Goal: Contribute content

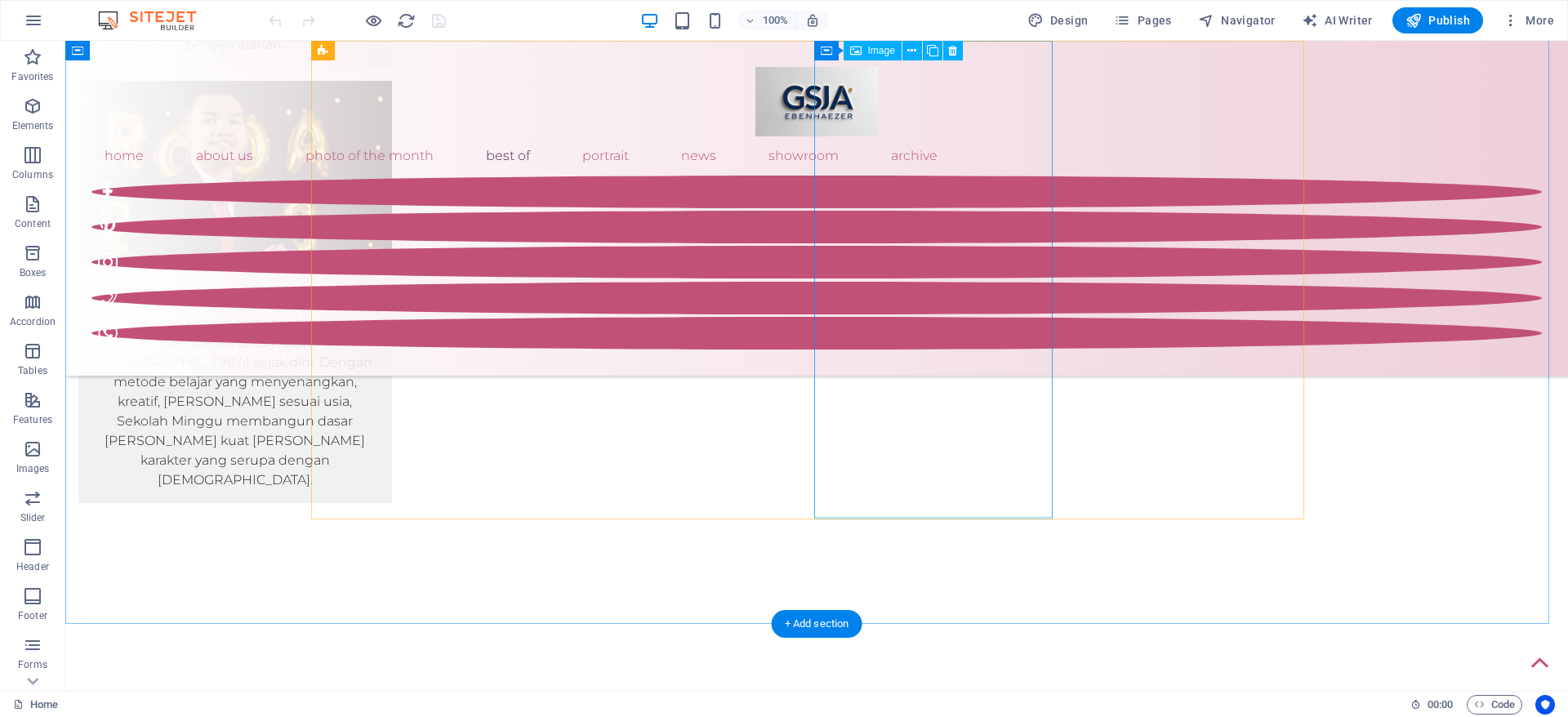
scroll to position [3825, 0]
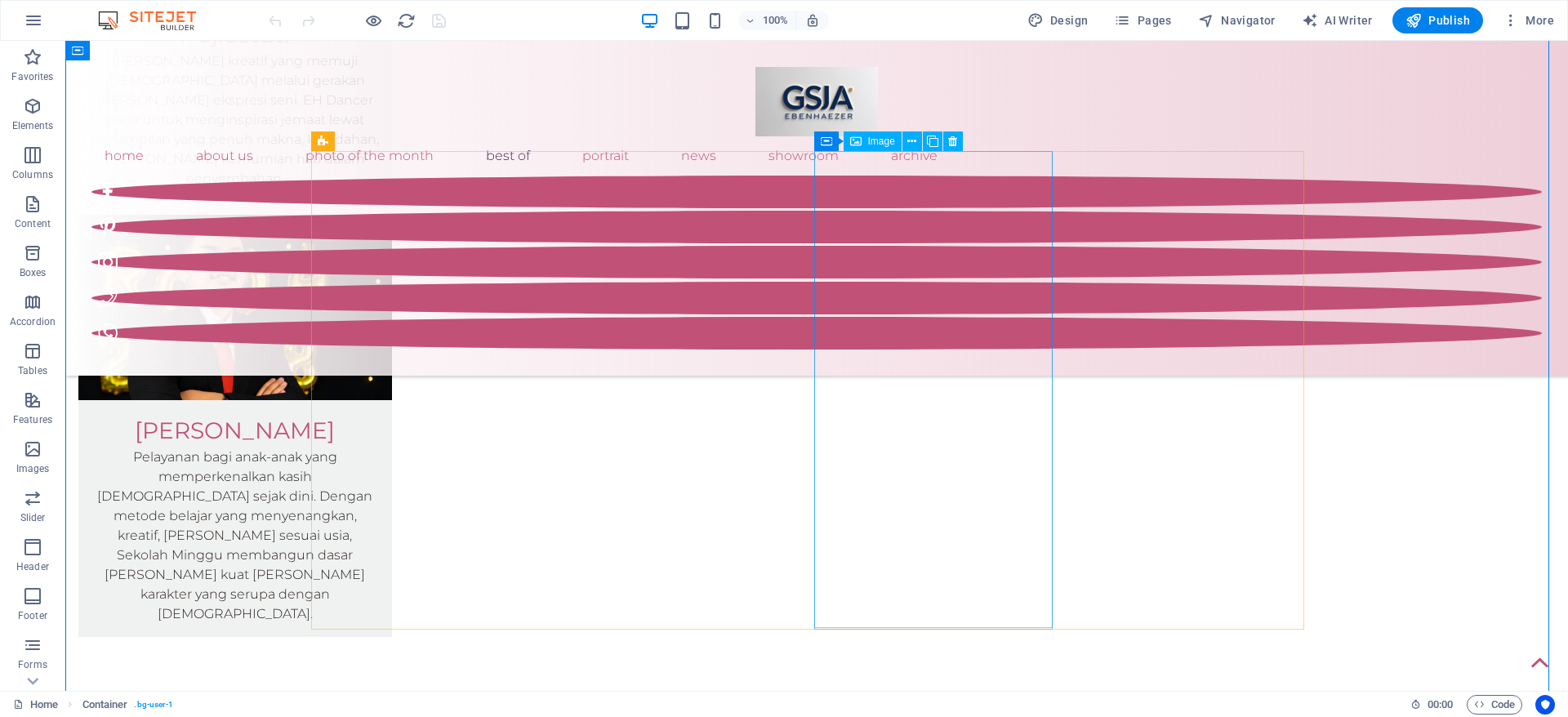
scroll to position [3946, 0]
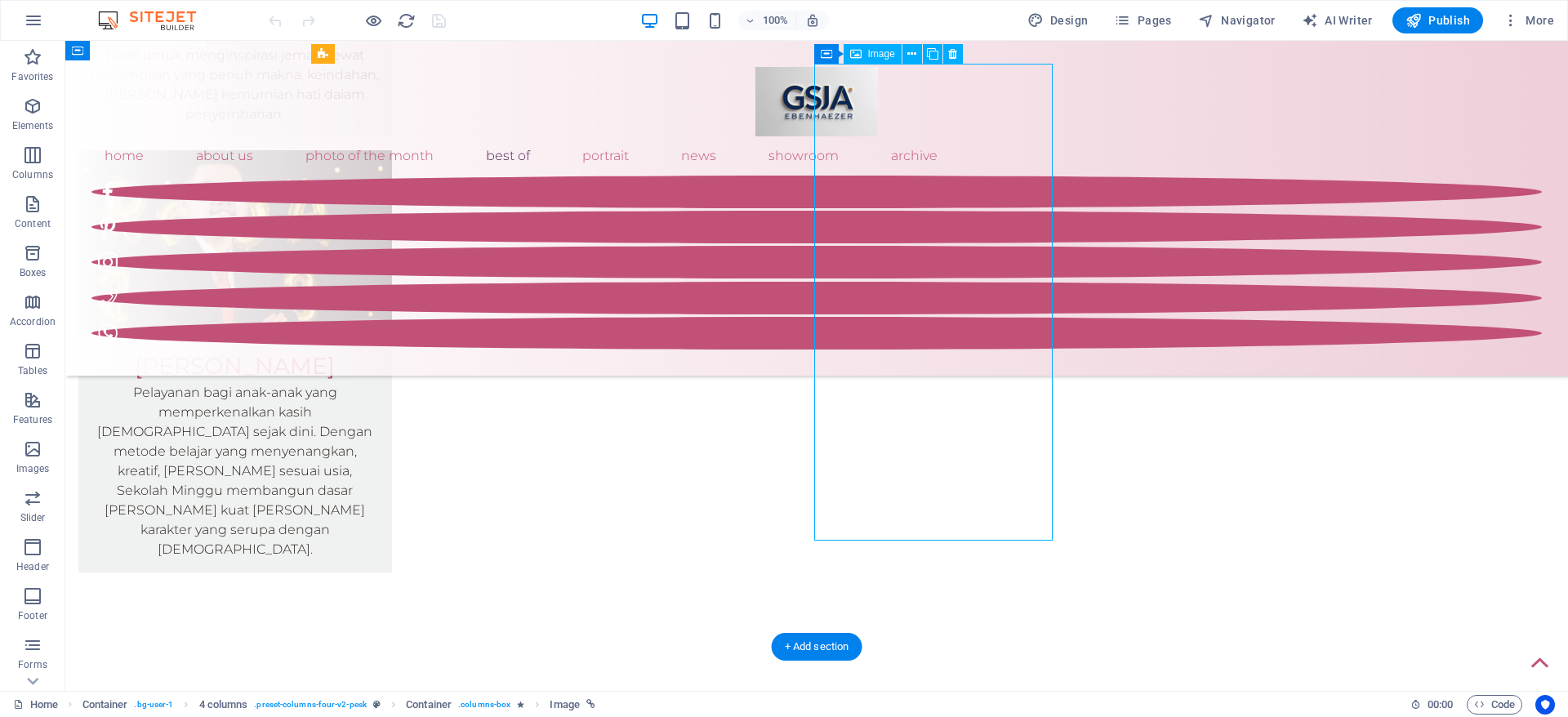
select select "%"
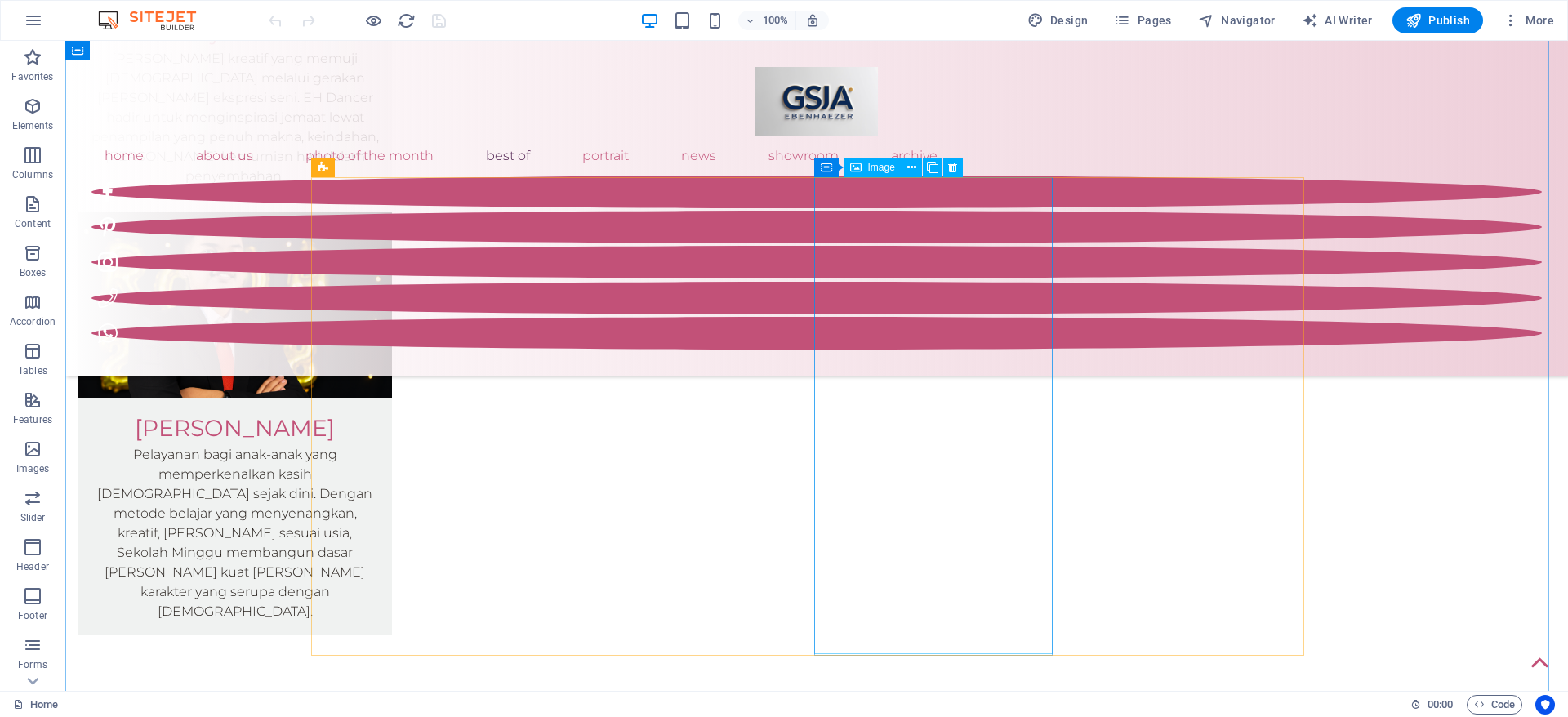
scroll to position [3946, 0]
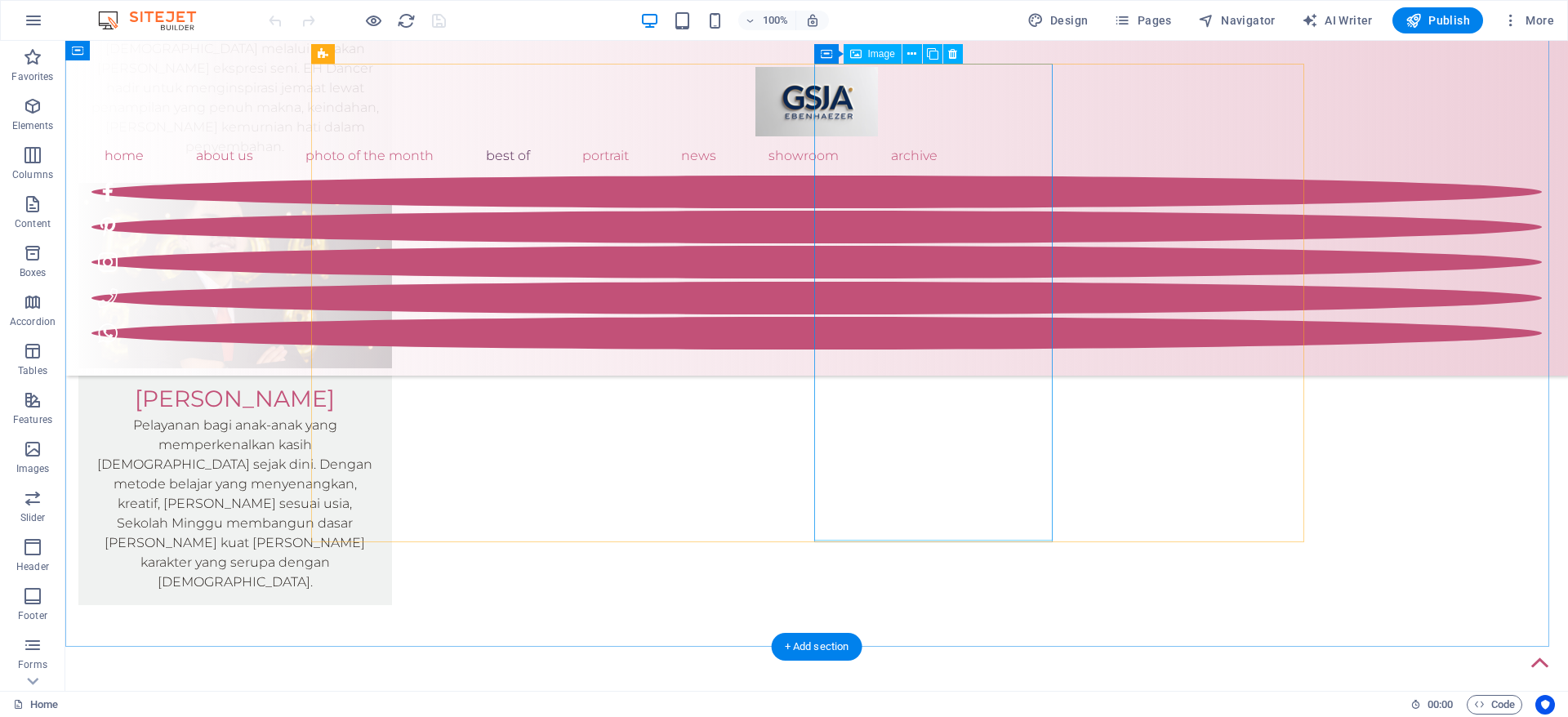
select select "%"
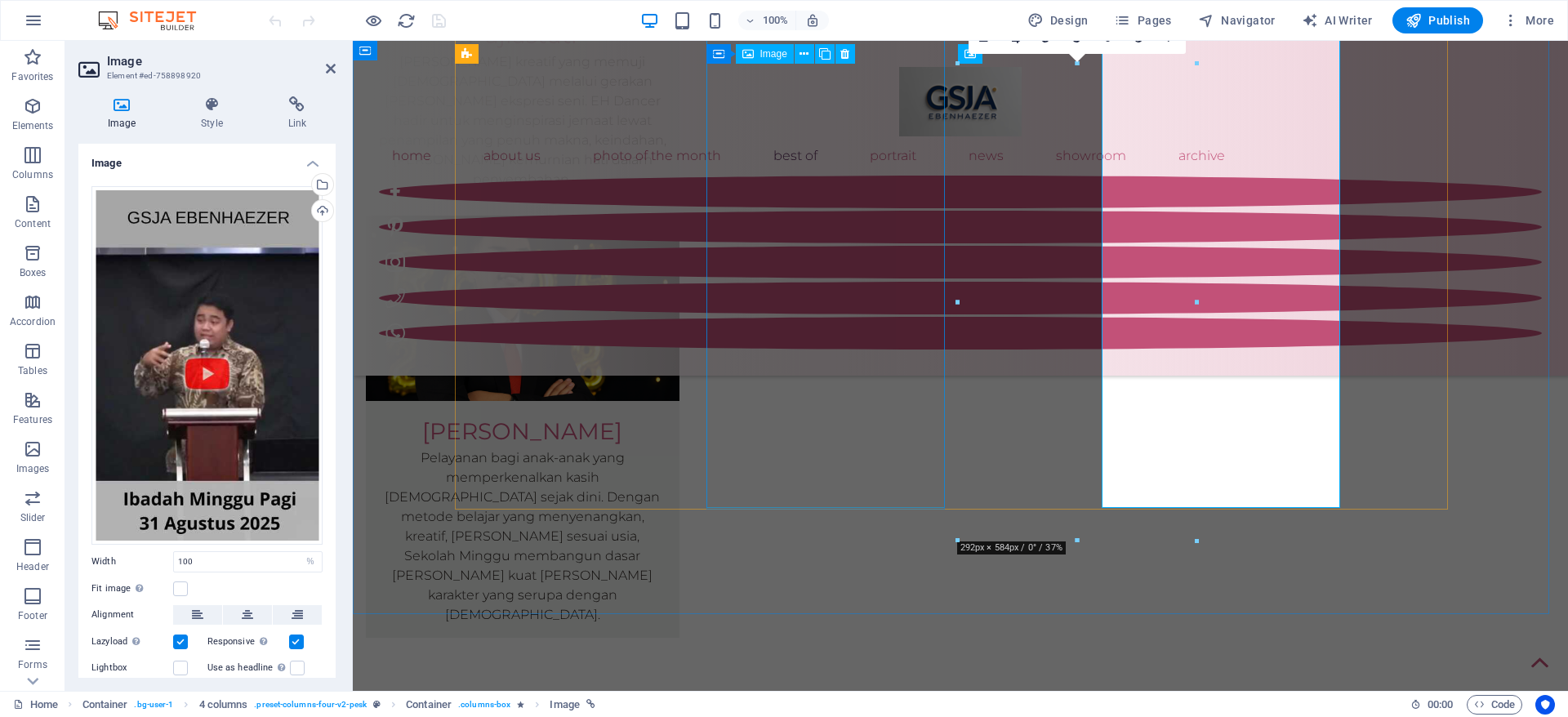
scroll to position [3980, 0]
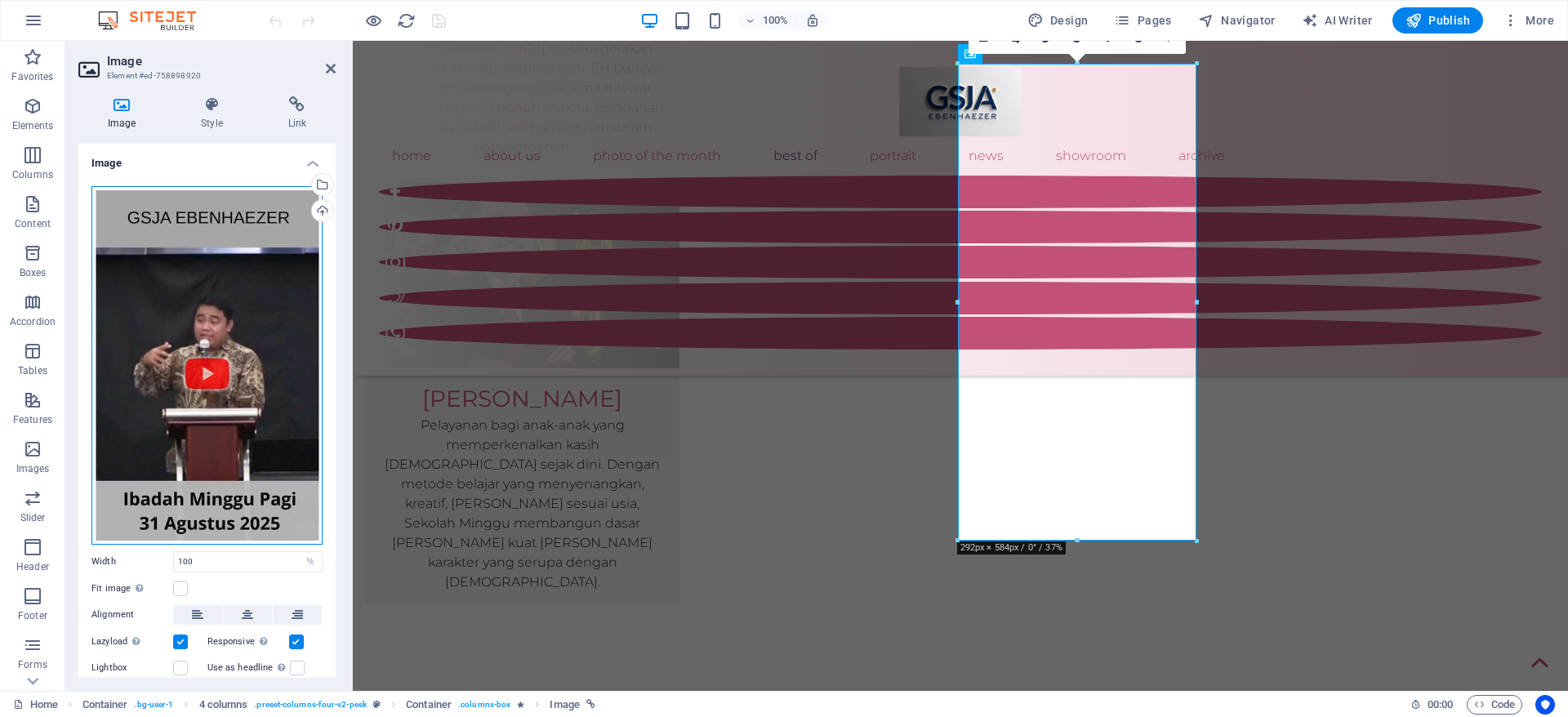
click at [197, 359] on div "Drag files here, click to choose files or select files from Files or our free s…" at bounding box center [206, 366] width 231 height 359
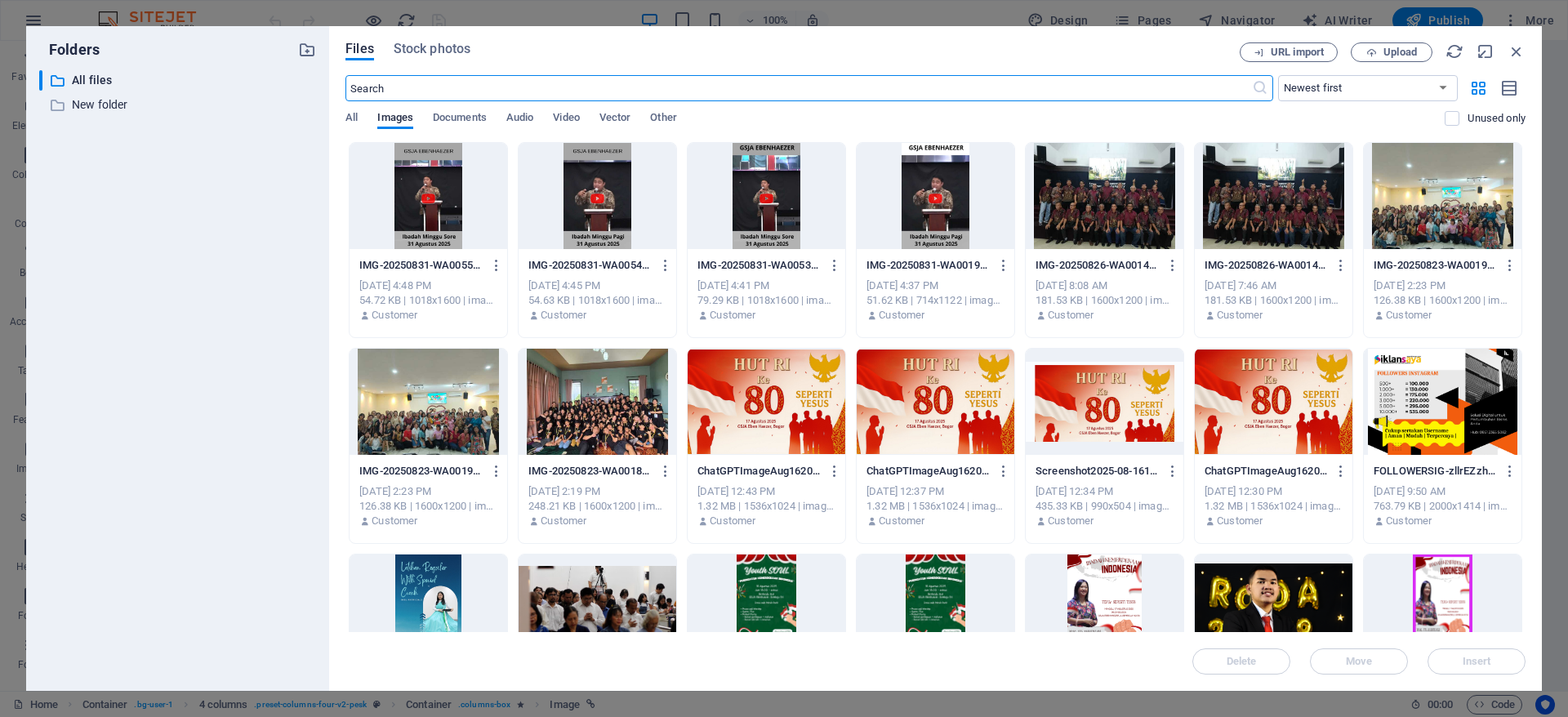
scroll to position [4019, 0]
click at [1520, 48] on icon "button" at bounding box center [1517, 51] width 18 height 18
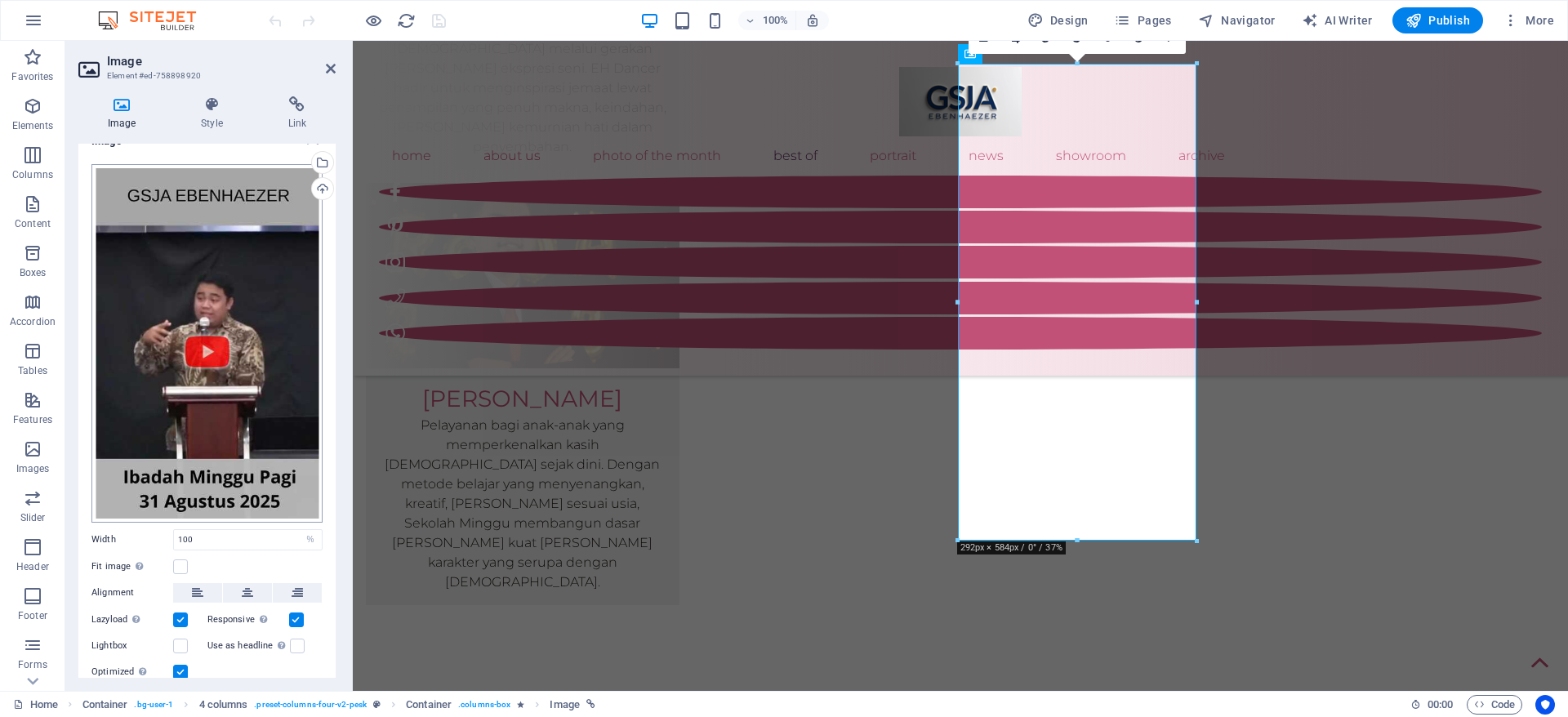
scroll to position [0, 0]
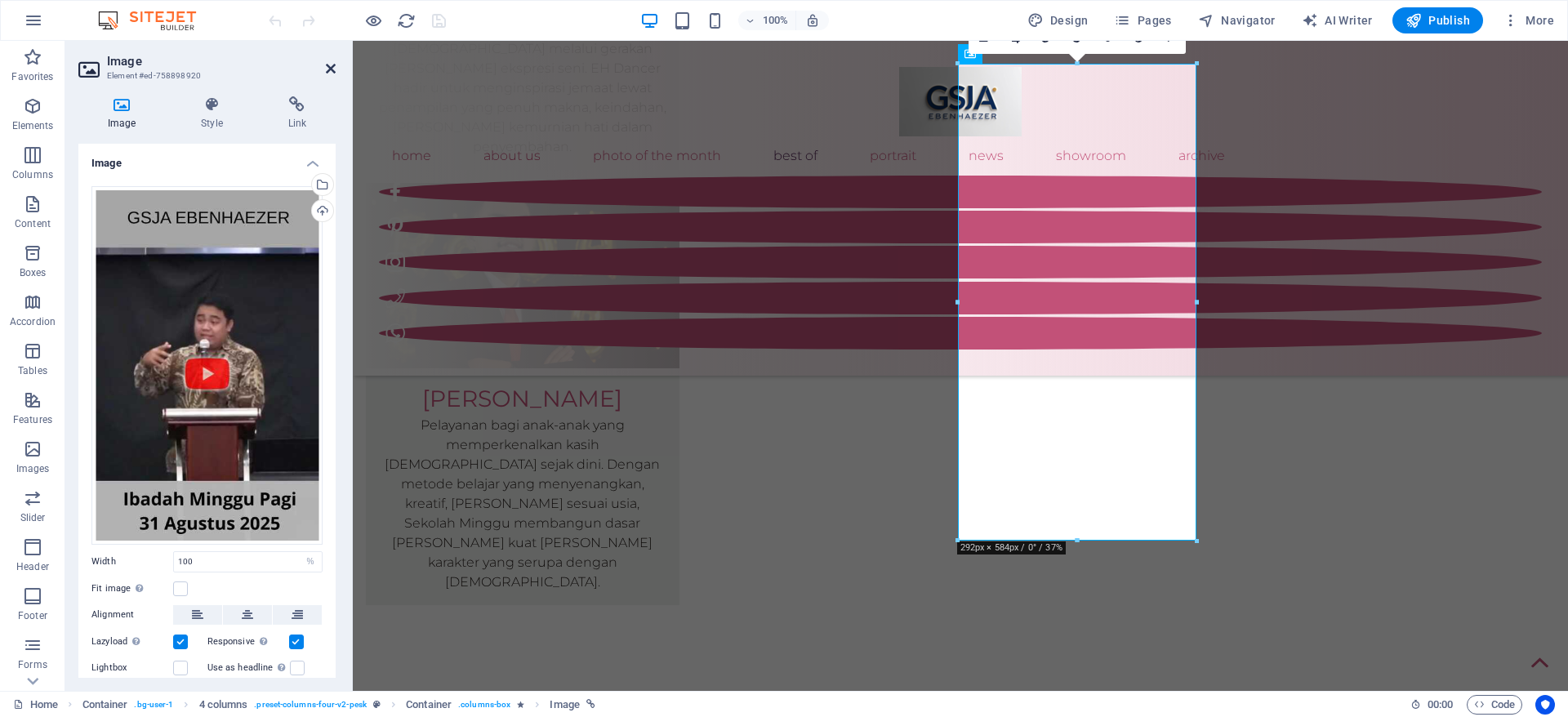
click at [331, 66] on icon at bounding box center [331, 69] width 10 height 13
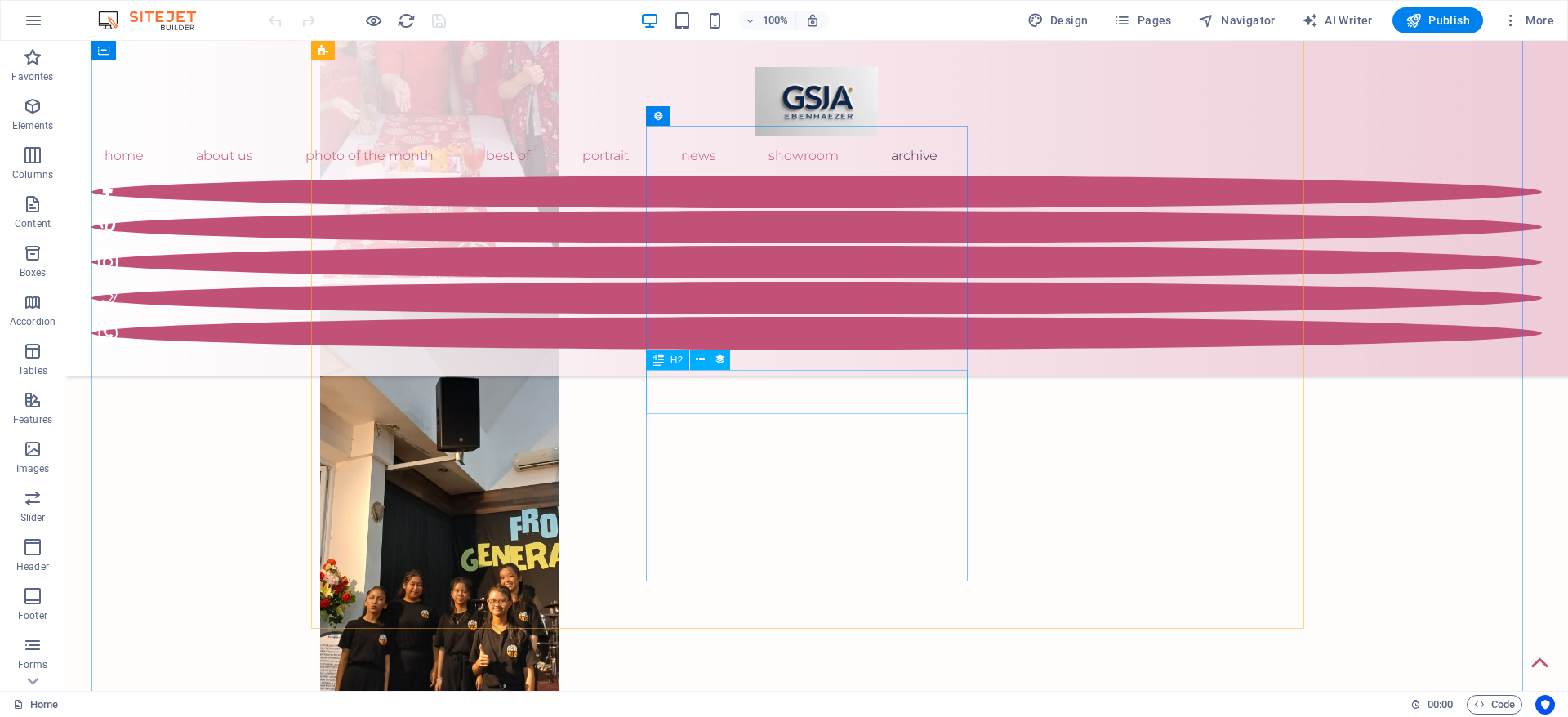
scroll to position [7133, 0]
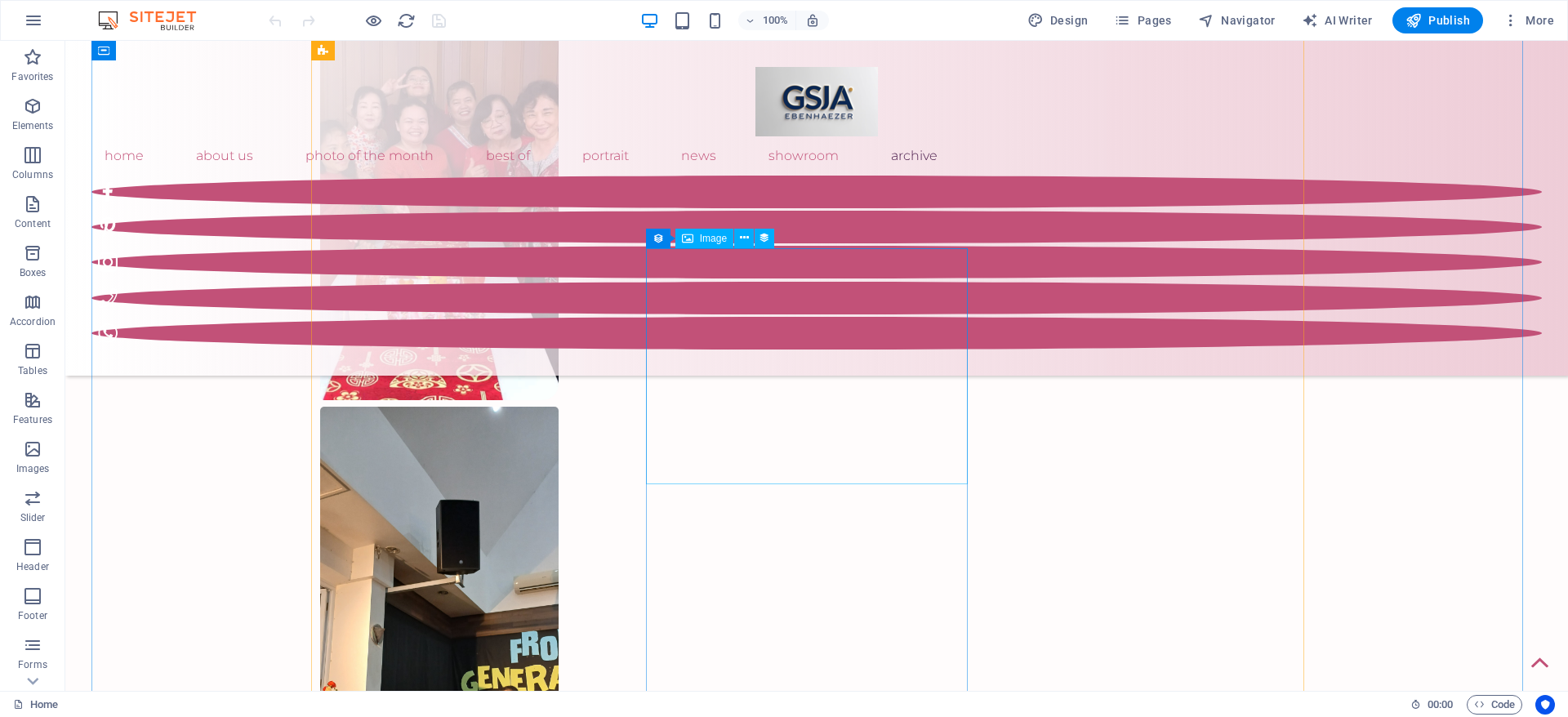
select select "%"
select select "px"
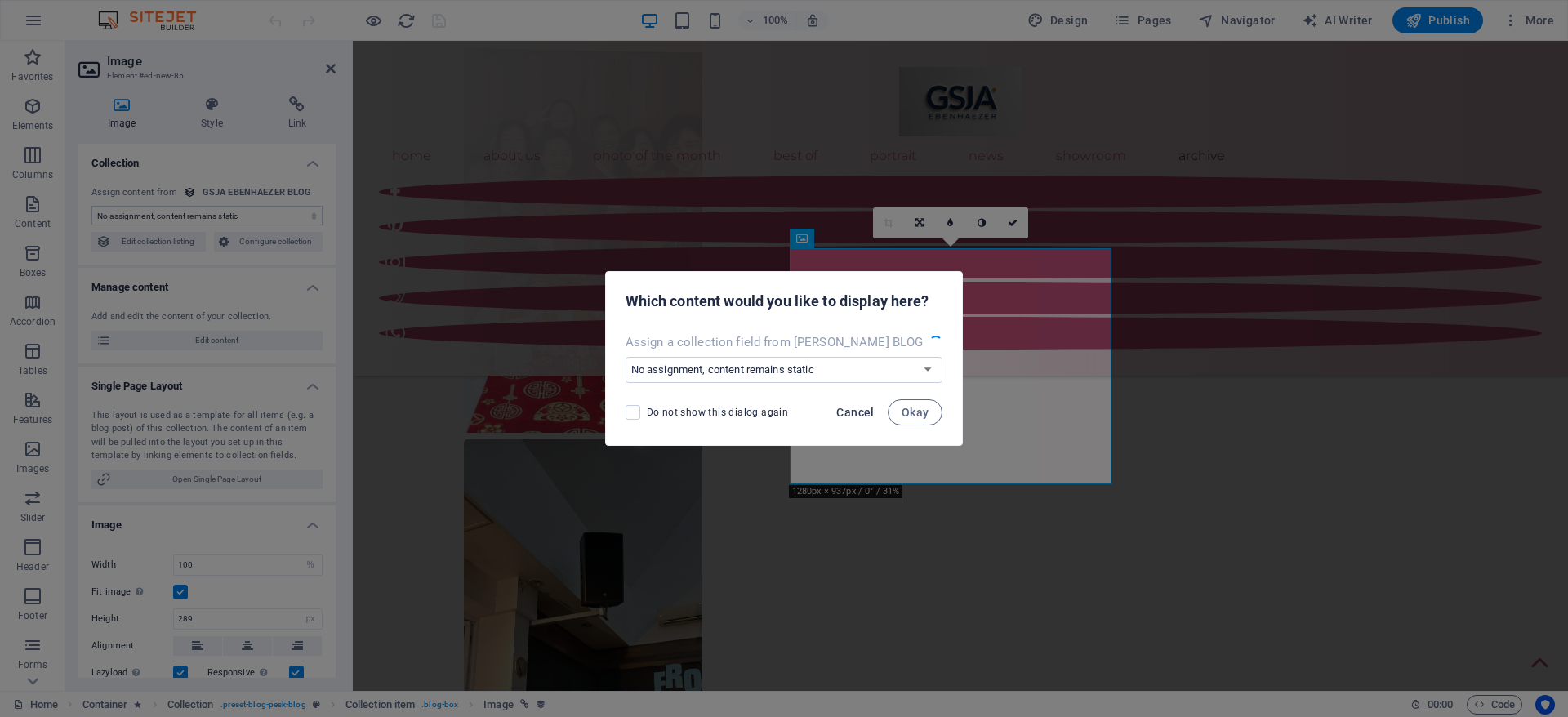
scroll to position [7166, 0]
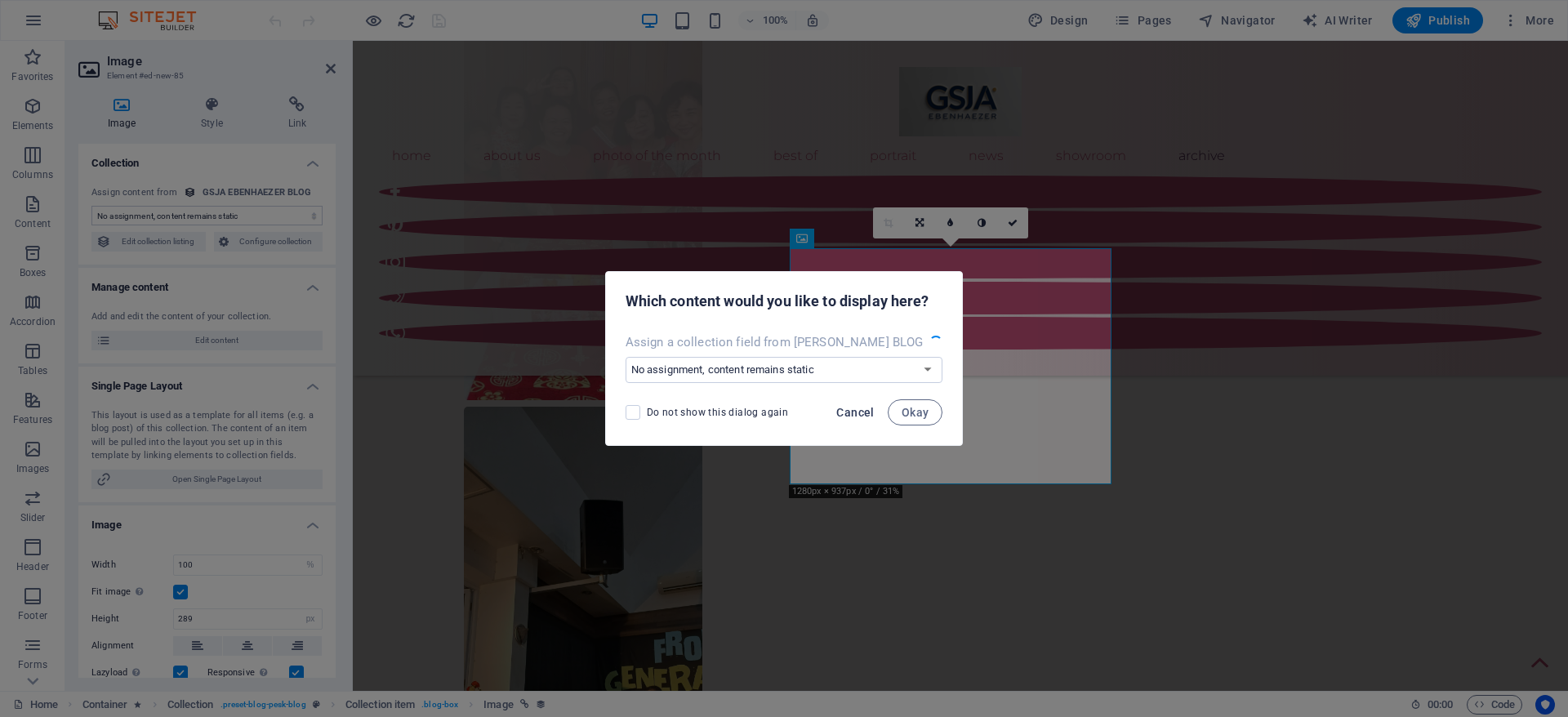
select select "image"
click at [842, 413] on span "Cancel" at bounding box center [848, 413] width 37 height 13
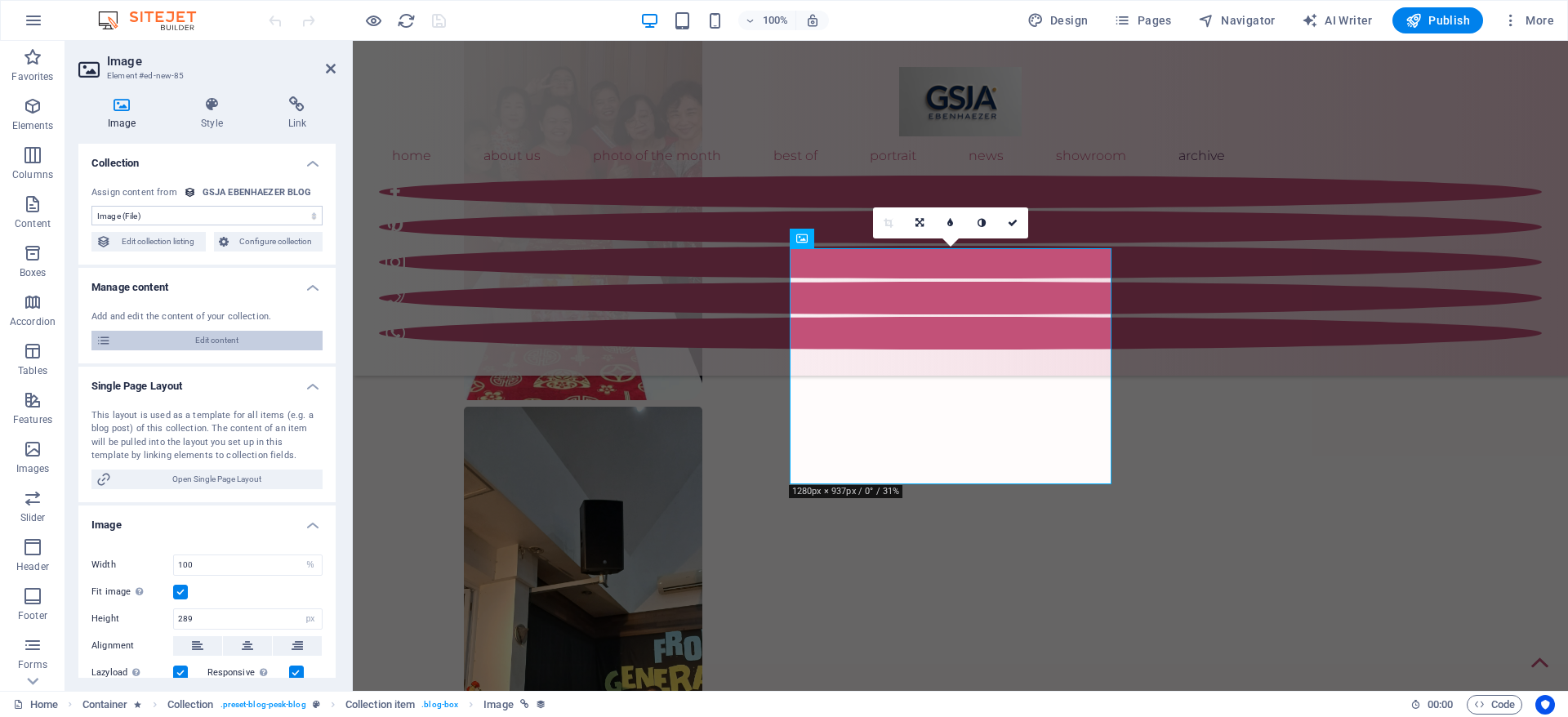
click at [261, 345] on span "Edit content" at bounding box center [216, 341] width 201 height 20
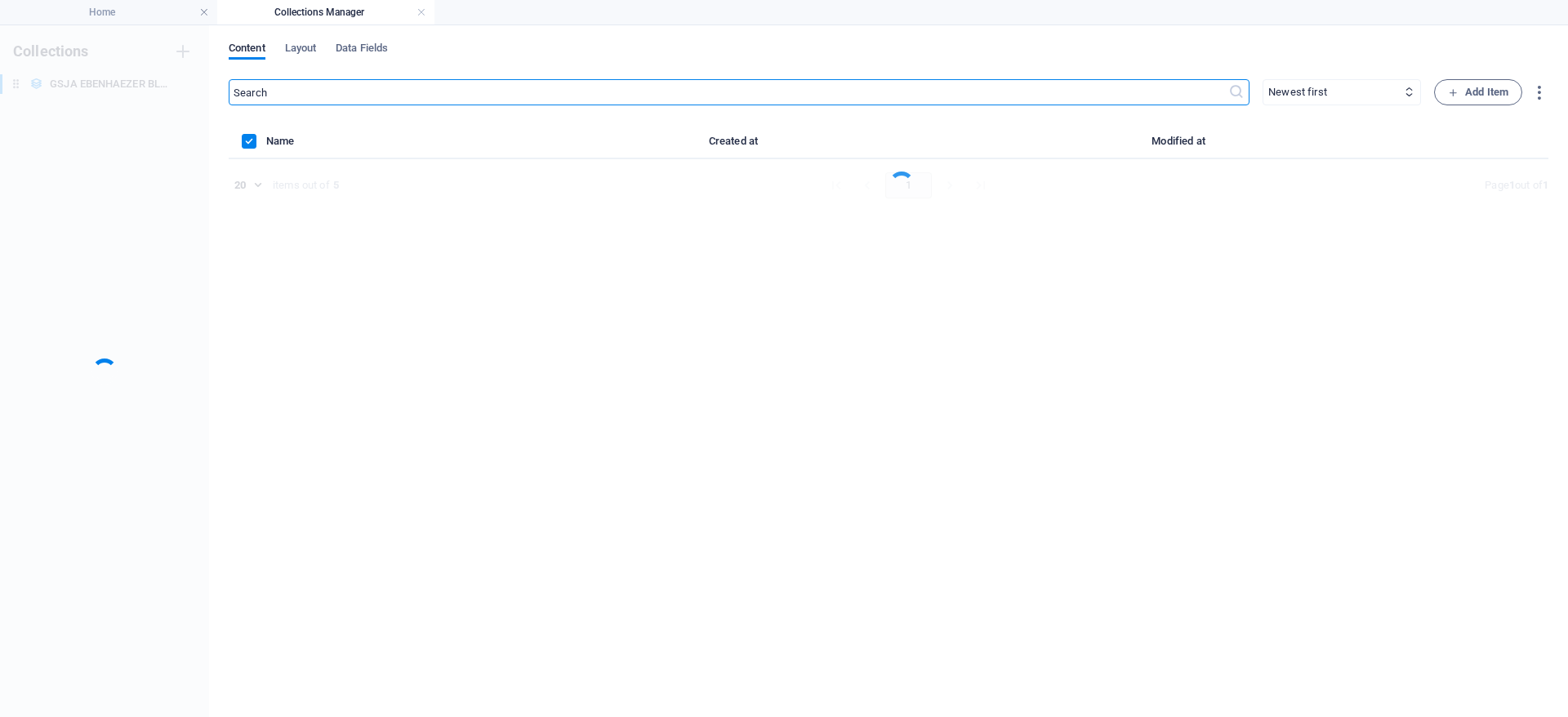
scroll to position [0, 0]
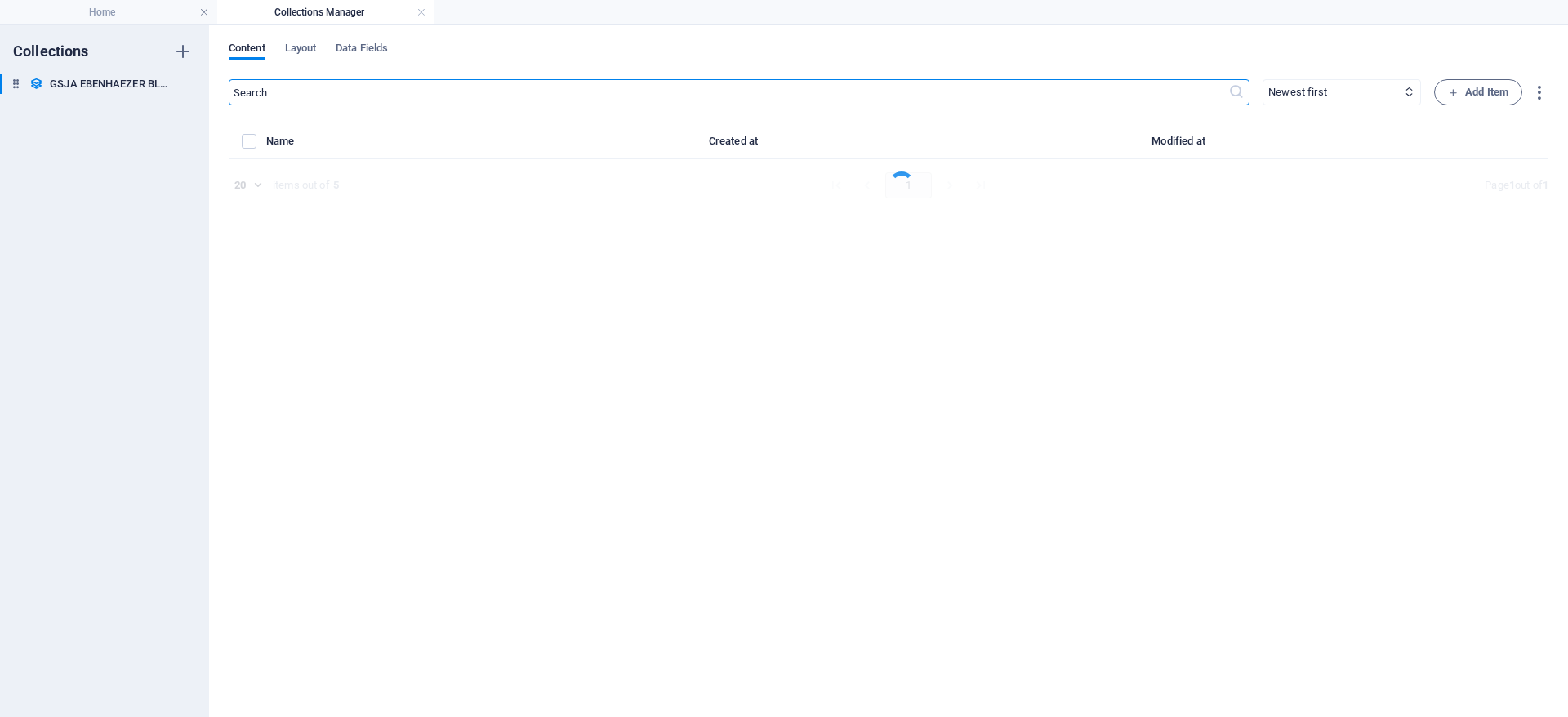
select select "Category 1"
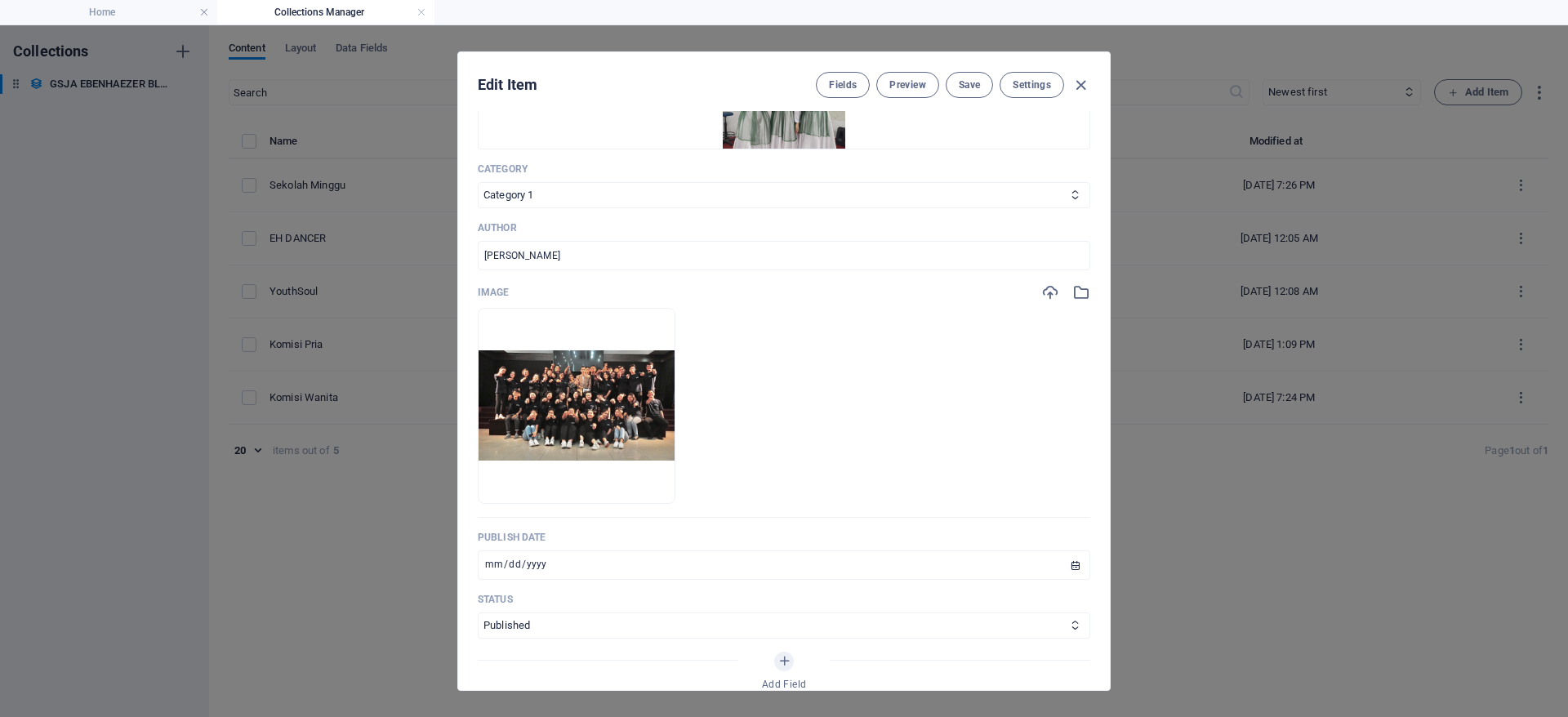
scroll to position [490, 0]
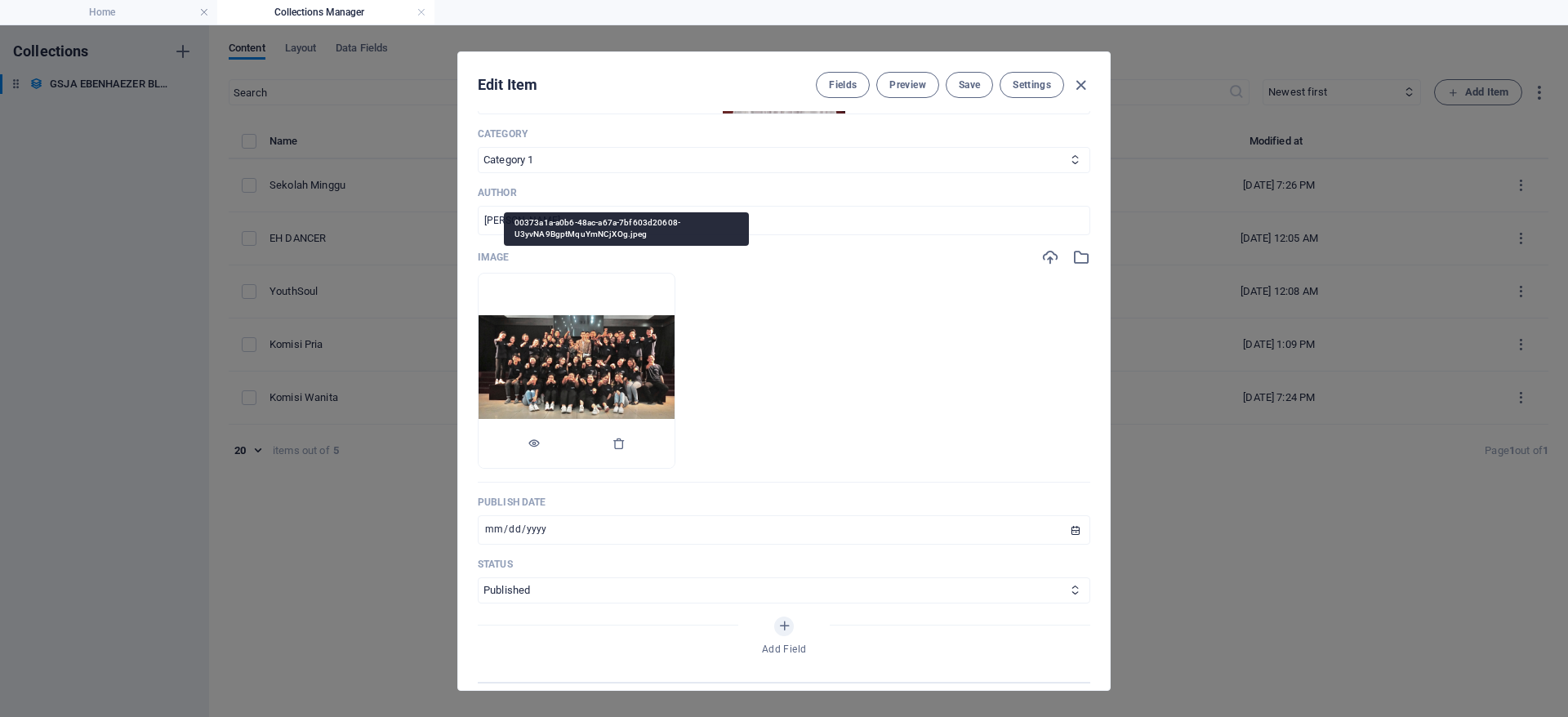
click at [636, 332] on img at bounding box center [577, 370] width 196 height 110
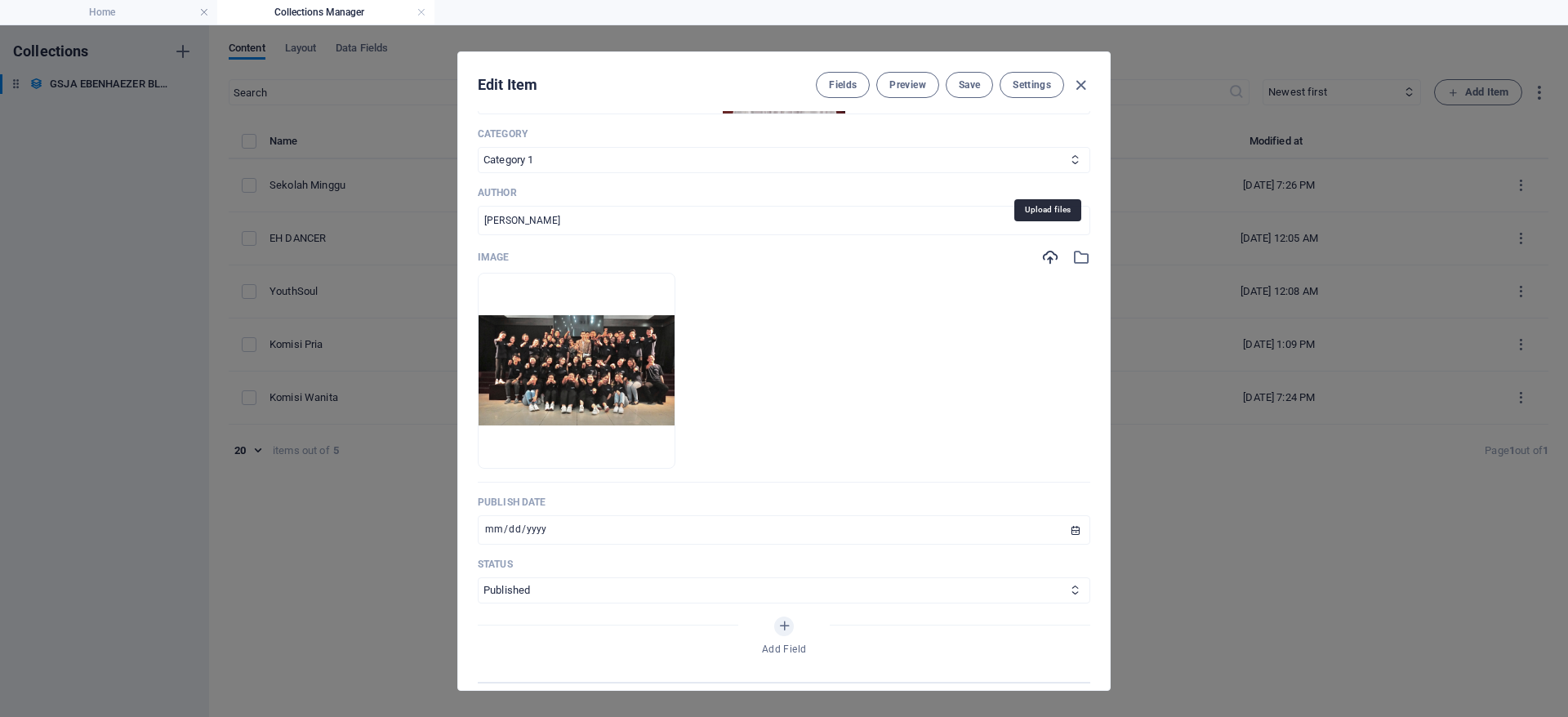
click at [1042, 249] on icon "button" at bounding box center [1051, 258] width 18 height 18
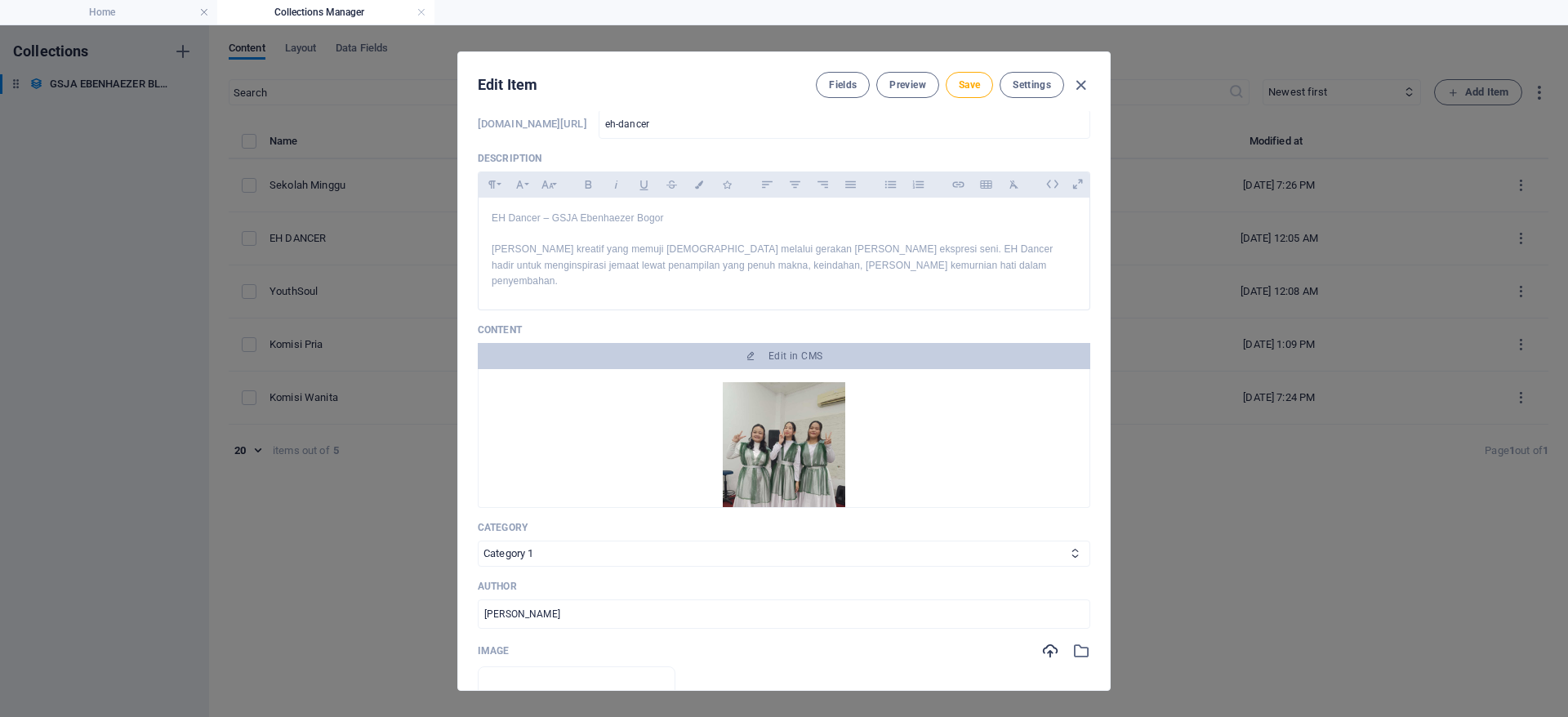
scroll to position [0, 0]
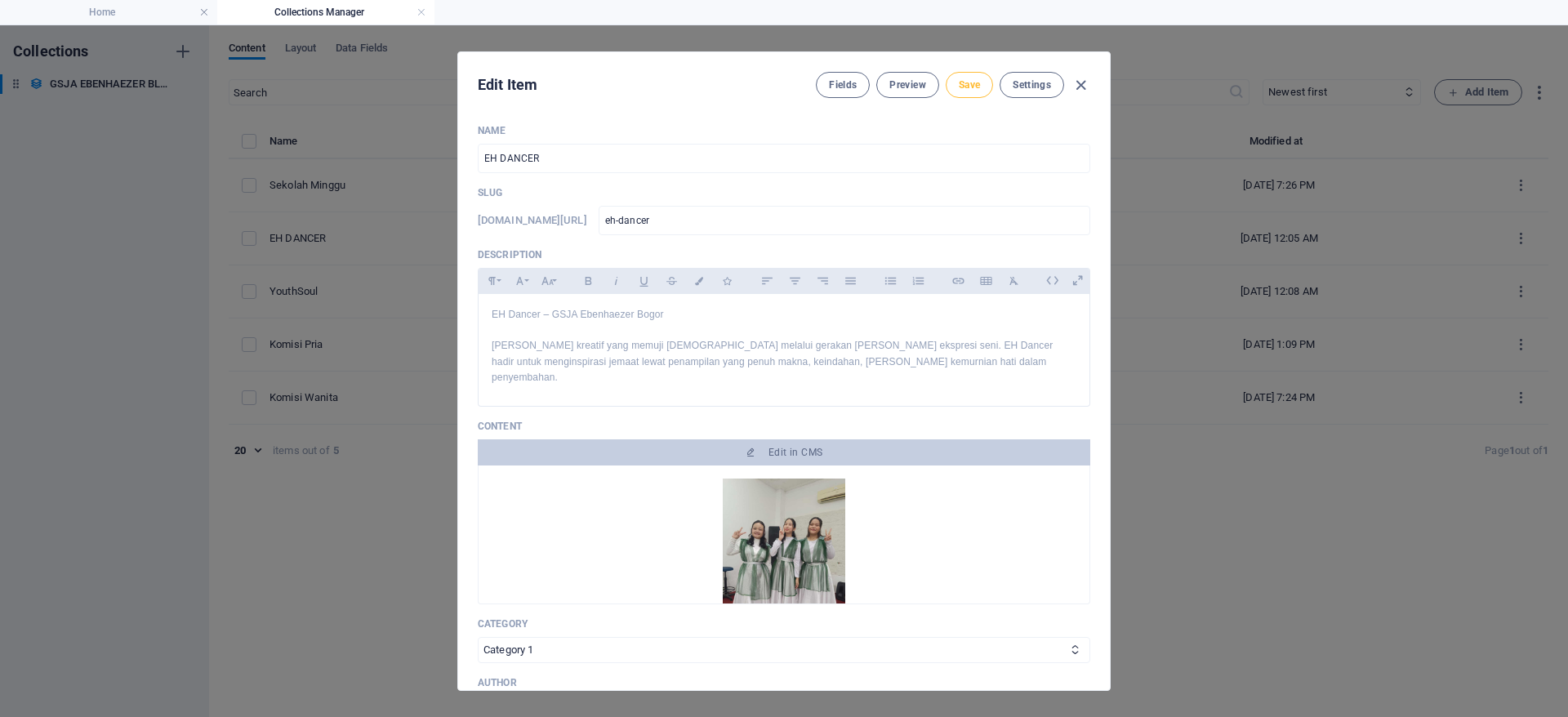
click at [959, 85] on span "Save" at bounding box center [970, 85] width 22 height 13
click at [972, 79] on span "Save" at bounding box center [970, 85] width 22 height 13
click at [1082, 84] on icon "button" at bounding box center [1081, 85] width 19 height 19
type input "[DATE]"
type input "eh-dancer"
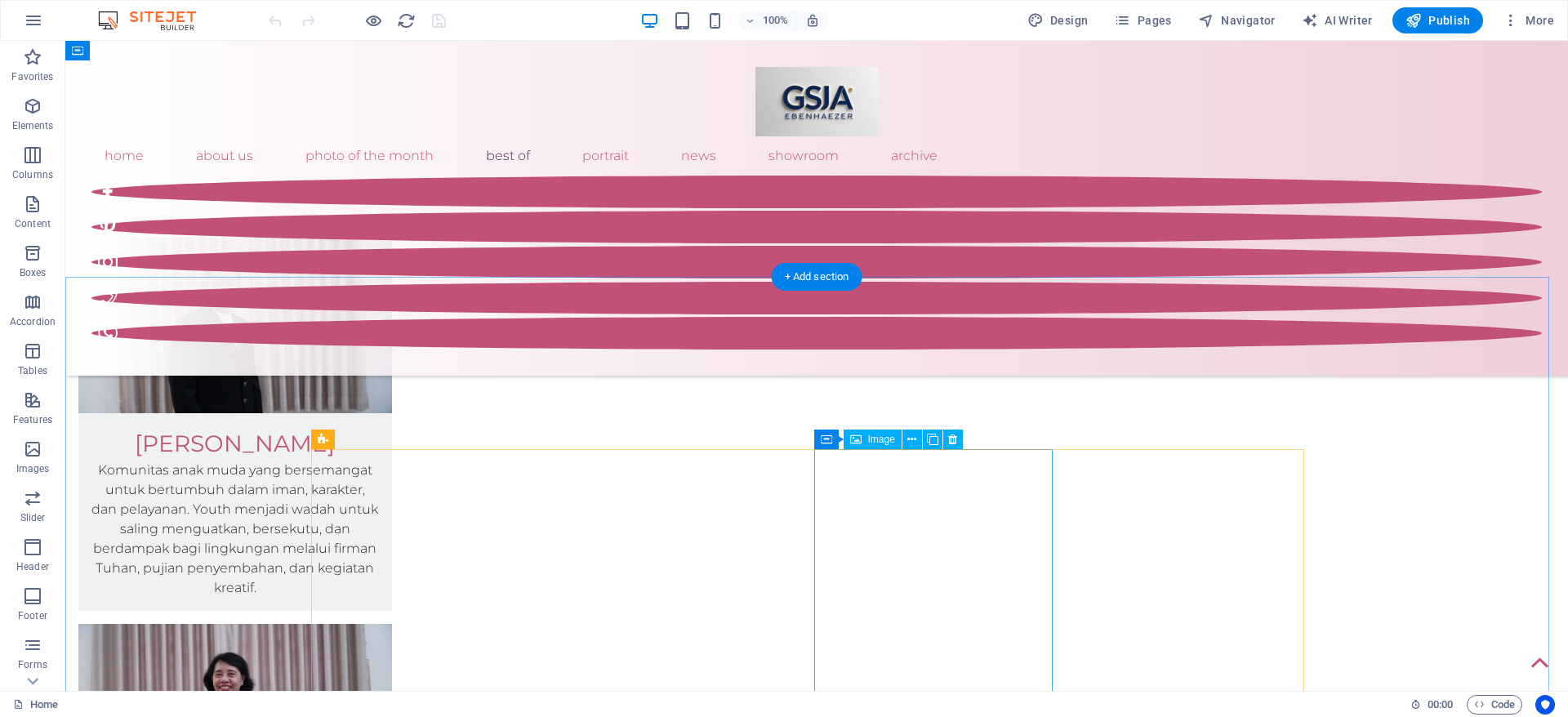
scroll to position [2967, 0]
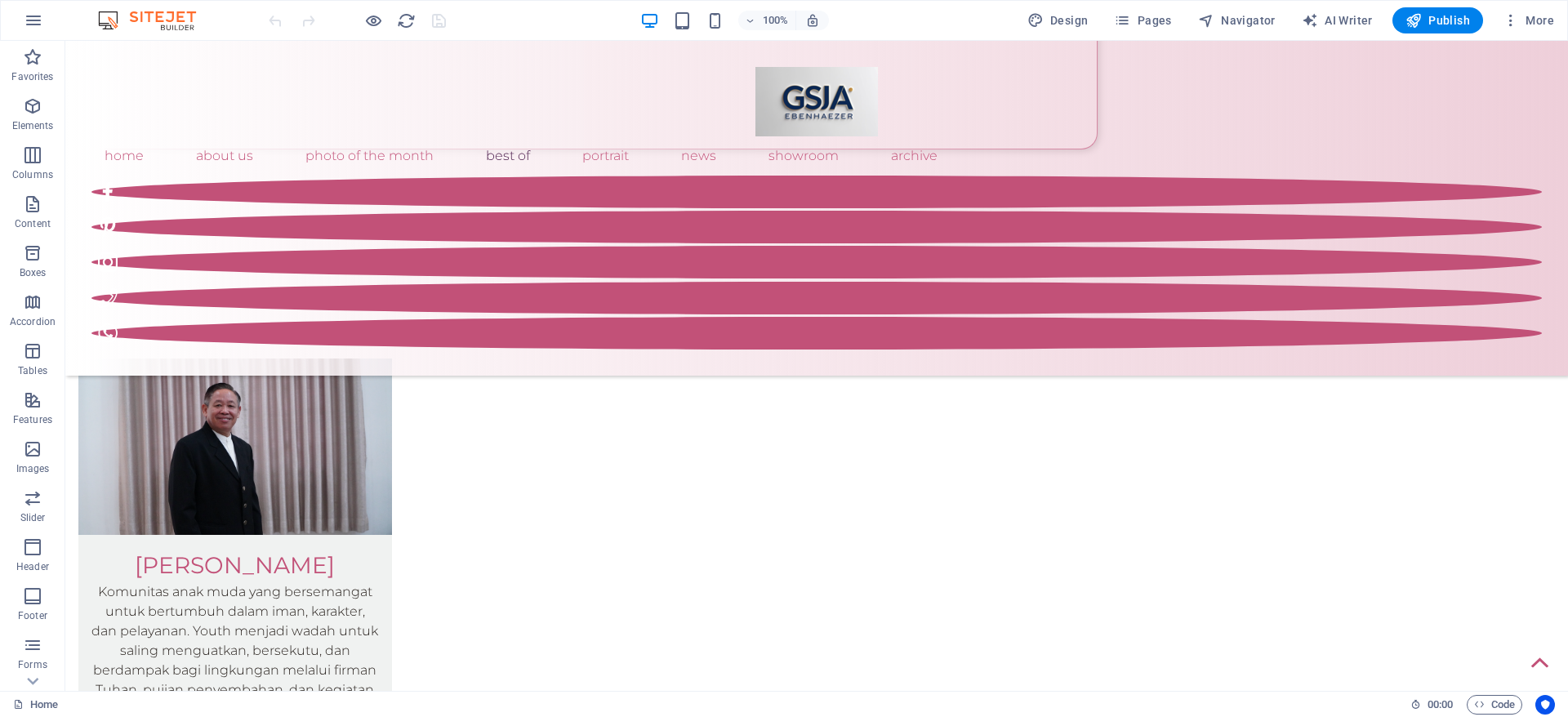
click at [448, 23] on div "100% Design Pages Navigator AI Writer Publish More" at bounding box center [912, 21] width 1295 height 27
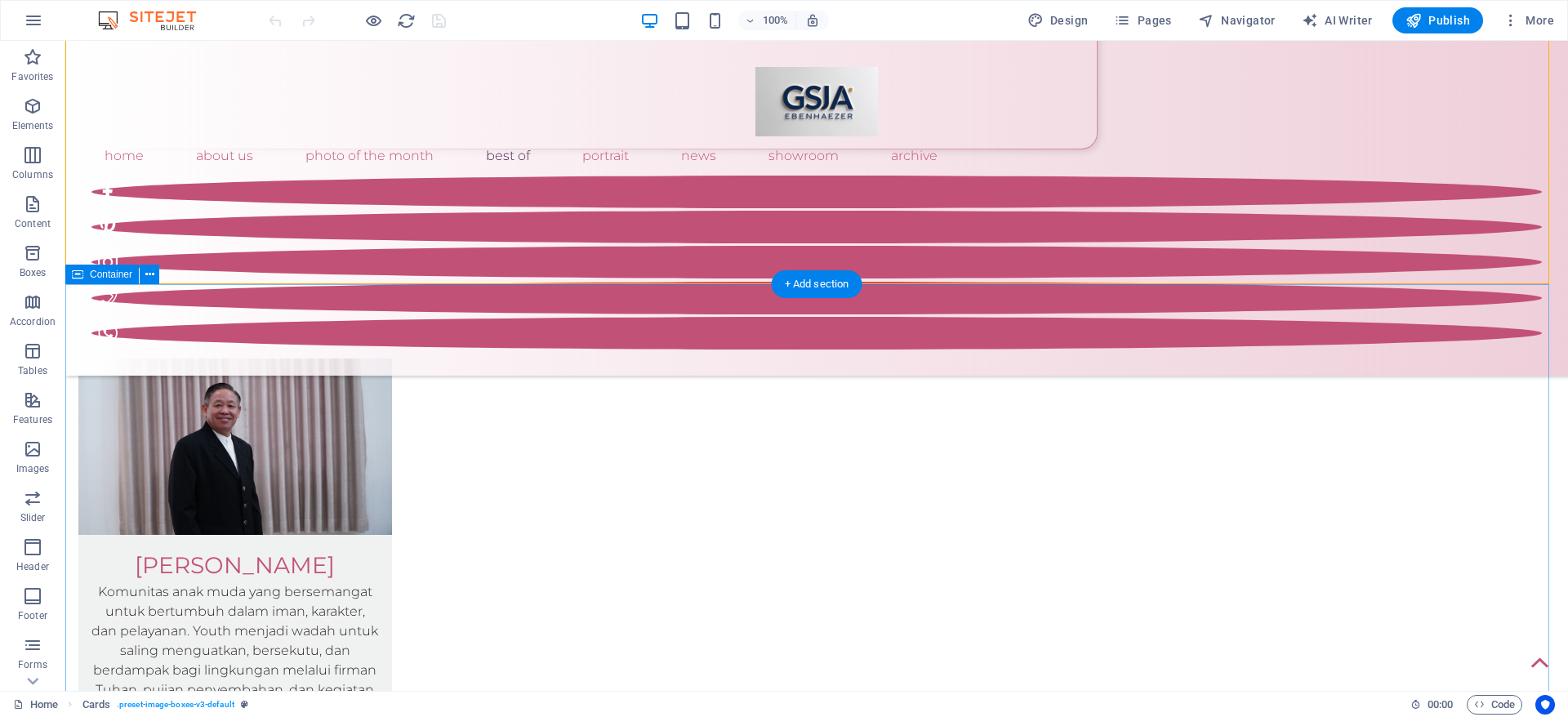
click at [433, 25] on div at bounding box center [356, 21] width 183 height 27
click at [1425, 14] on span "Publish" at bounding box center [1438, 21] width 65 height 17
